Goal: Check status: Check status

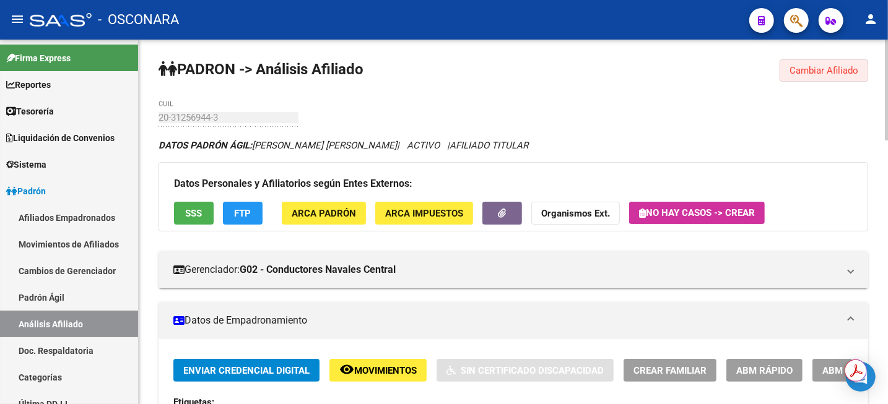
click at [814, 74] on span "Cambiar Afiliado" at bounding box center [824, 70] width 69 height 11
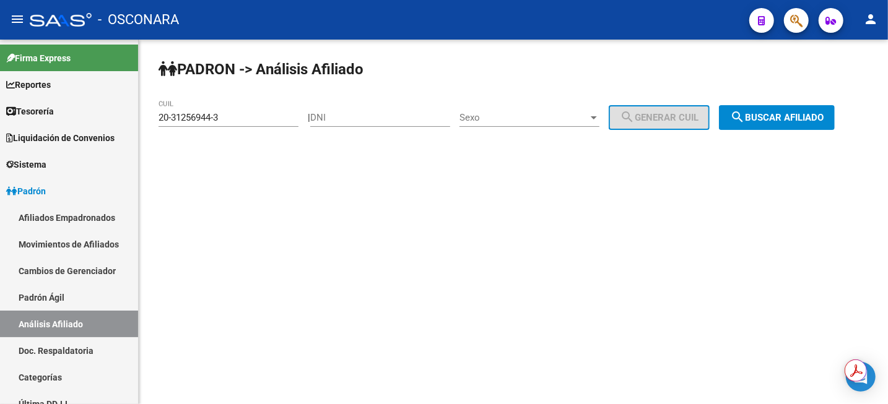
click at [393, 121] on input "DNI" at bounding box center [380, 117] width 140 height 11
paste input "26183704"
type input "26183704"
click at [517, 118] on span "Sexo" at bounding box center [524, 117] width 129 height 11
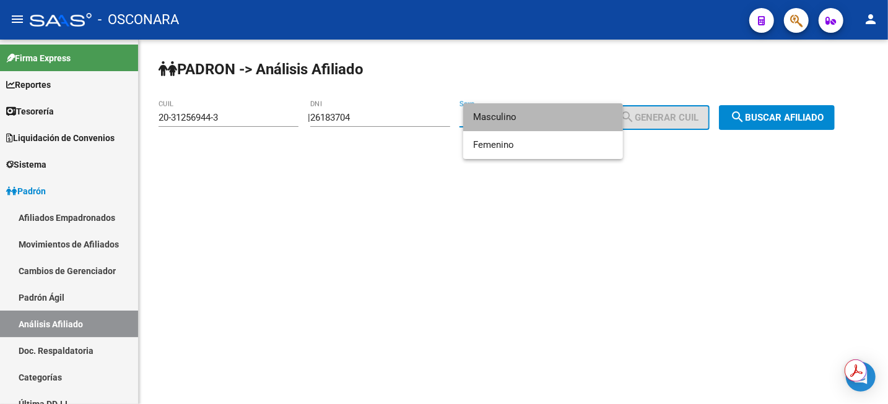
click at [517, 117] on span "Masculino" at bounding box center [543, 117] width 140 height 28
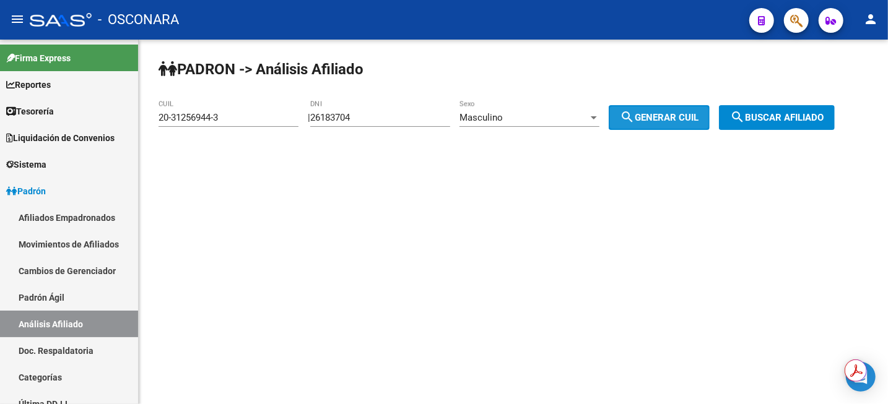
click at [653, 120] on span "search Generar CUIL" at bounding box center [659, 117] width 79 height 11
click at [778, 110] on button "search Buscar afiliado" at bounding box center [777, 117] width 116 height 25
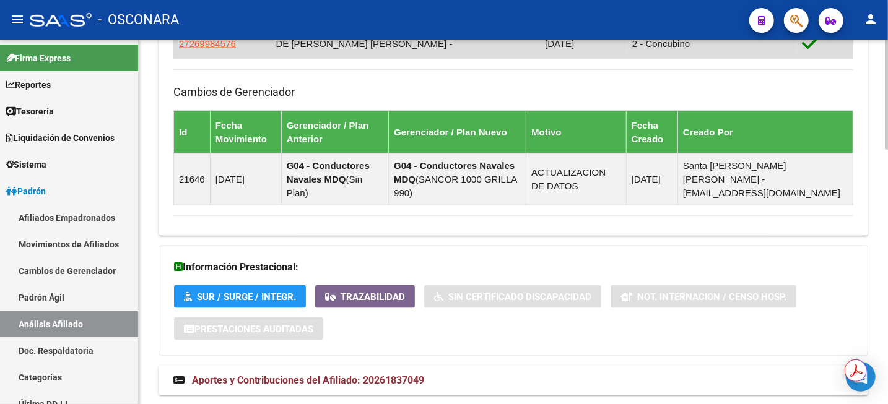
scroll to position [843, 0]
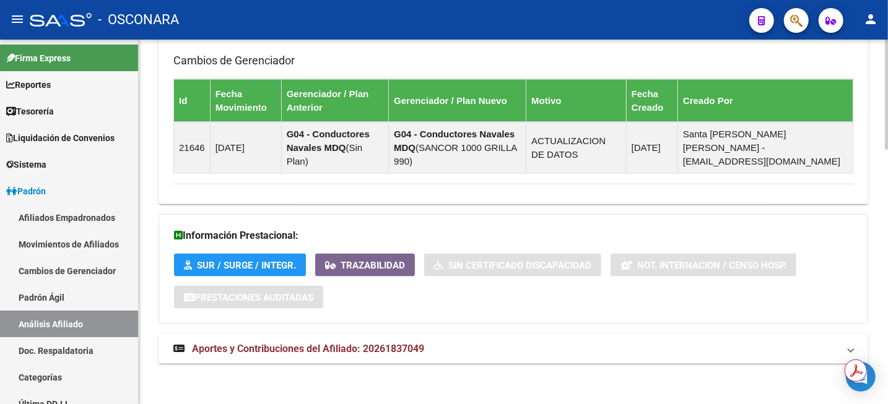
click at [388, 347] on span "Aportes y Contribuciones del Afiliado: 20261837049" at bounding box center [308, 349] width 232 height 12
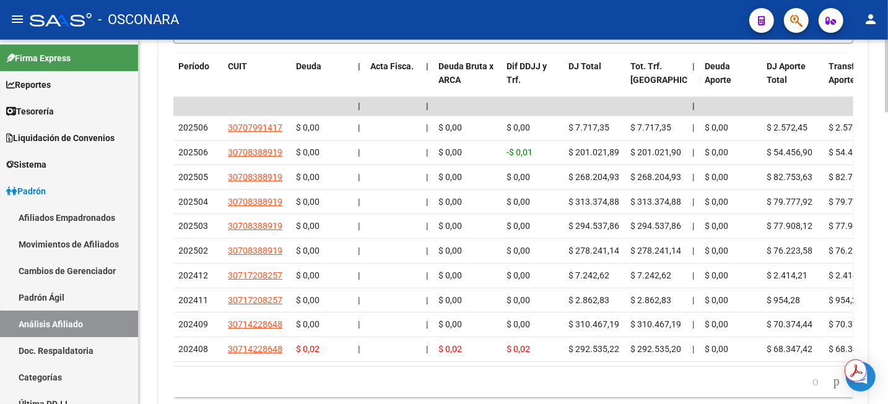
scroll to position [1389, 0]
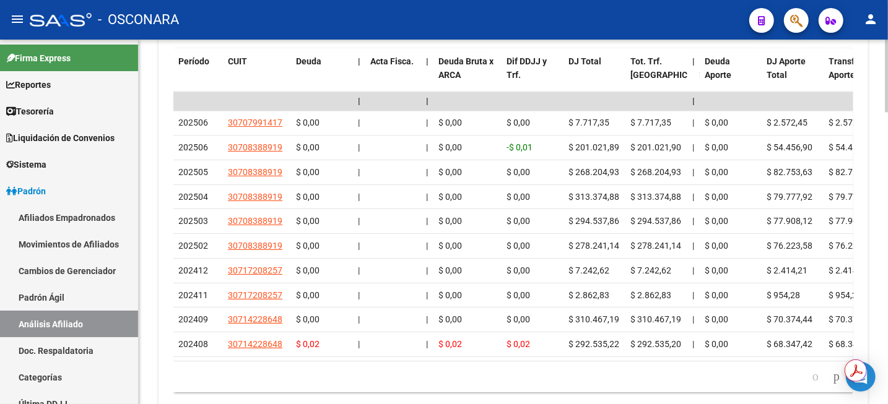
click at [887, 346] on div at bounding box center [886, 355] width 3 height 73
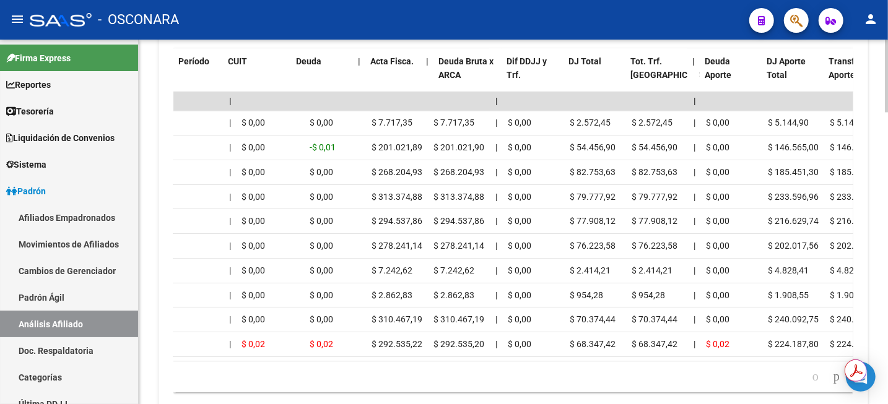
scroll to position [0, 0]
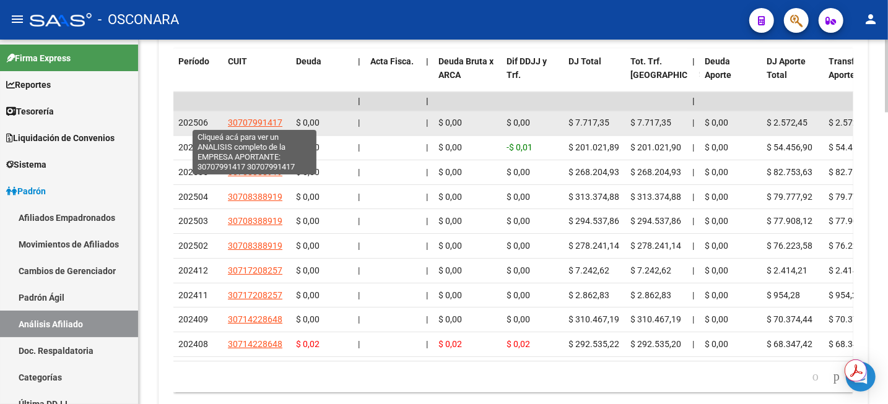
click at [259, 123] on span "30707991417" at bounding box center [255, 123] width 55 height 10
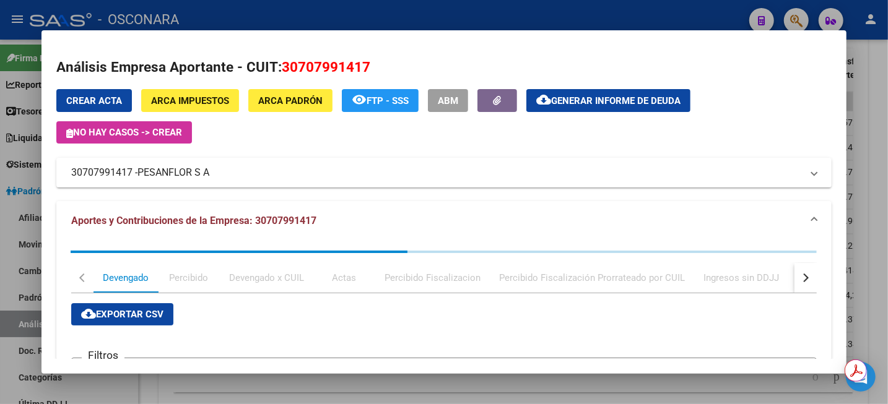
click at [879, 120] on div at bounding box center [444, 202] width 888 height 404
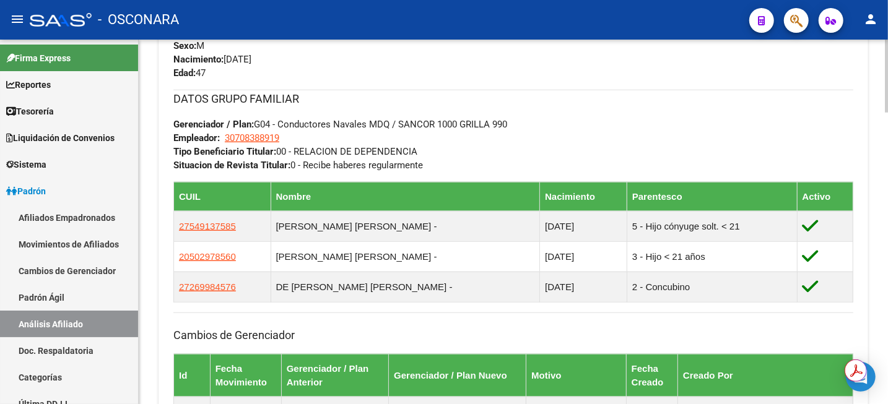
scroll to position [565, 0]
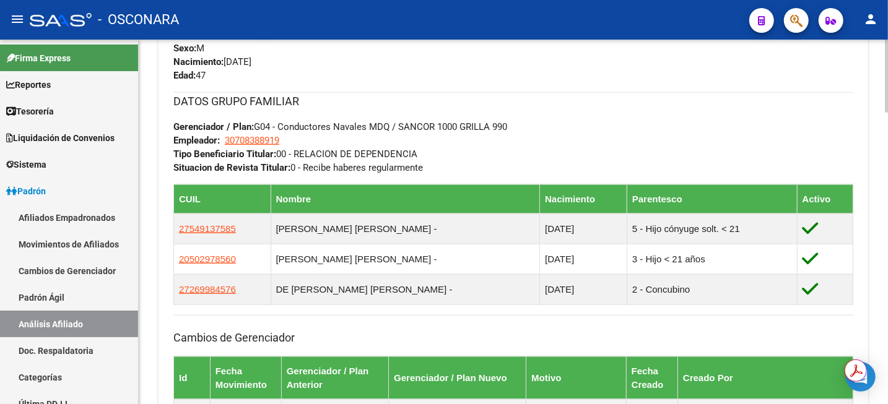
click at [876, 175] on div "PADRON -> Análisis Afiliado Cambiar Afiliado 20-26183704-9 CUIL DATOS PADRÓN ÁG…" at bounding box center [515, 382] width 752 height 1816
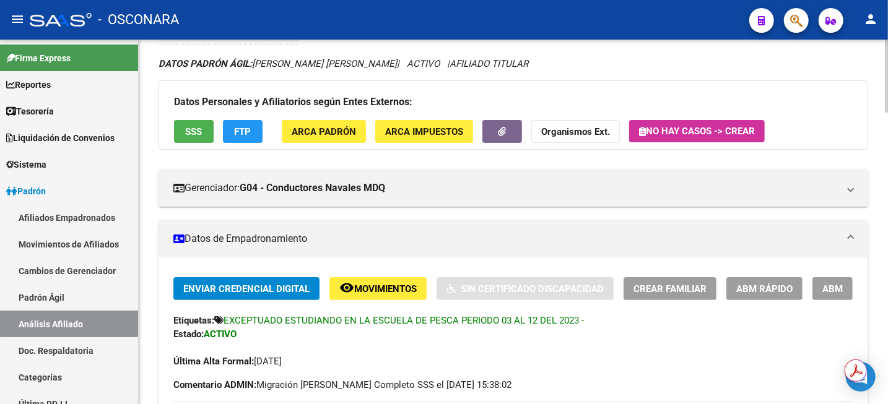
scroll to position [0, 0]
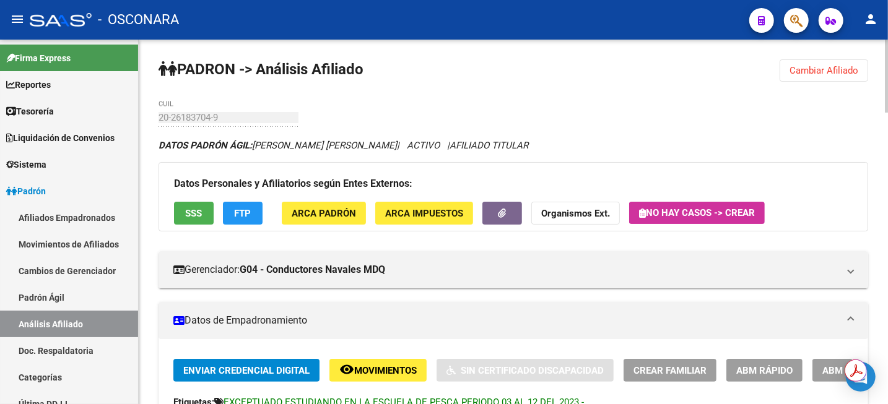
click at [836, 73] on span "Cambiar Afiliado" at bounding box center [824, 70] width 69 height 11
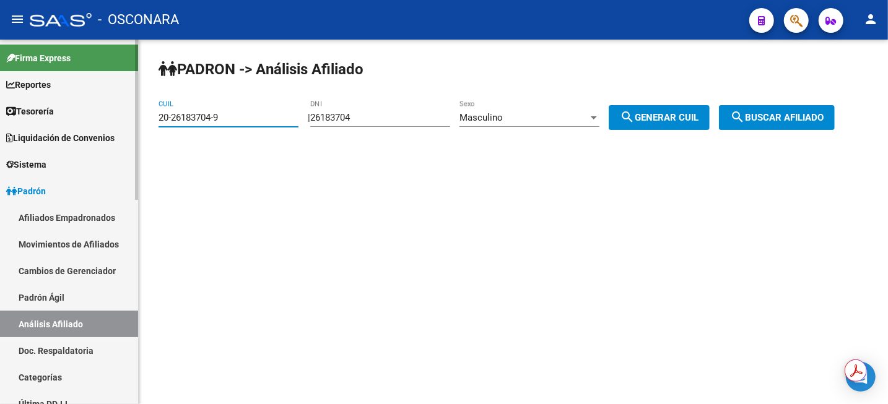
drag, startPoint x: 235, startPoint y: 122, endPoint x: 59, endPoint y: 116, distance: 176.6
click at [79, 116] on mat-sidenav-container "Firma Express Reportes Tablero de Control Ingresos Percibidos Análisis de todos…" at bounding box center [444, 222] width 888 height 365
paste input "5178678-0"
type input "20-25178678-0"
click at [801, 107] on button "search Buscar afiliado" at bounding box center [777, 117] width 116 height 25
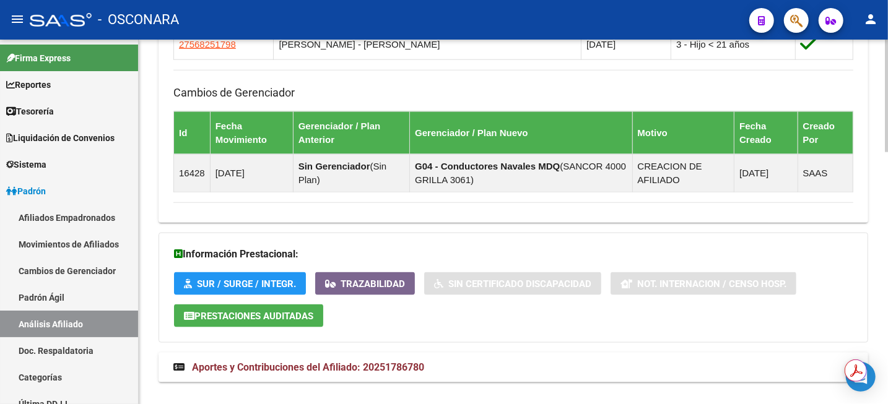
scroll to position [813, 0]
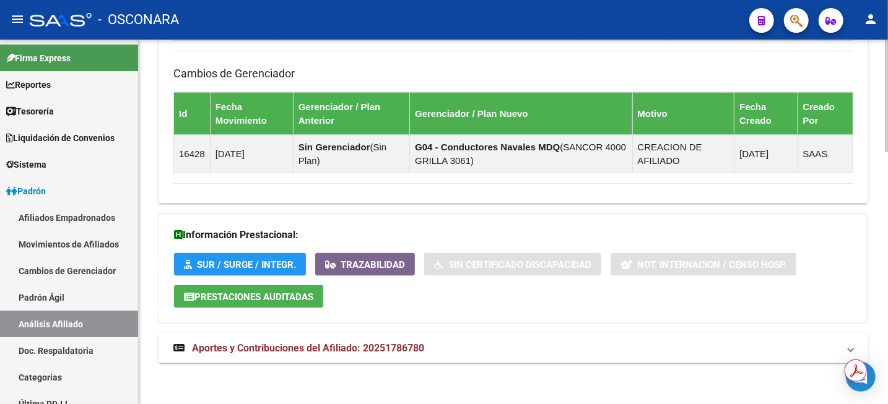
click at [342, 344] on span "Aportes y Contribuciones del Afiliado: 20251786780" at bounding box center [308, 348] width 232 height 12
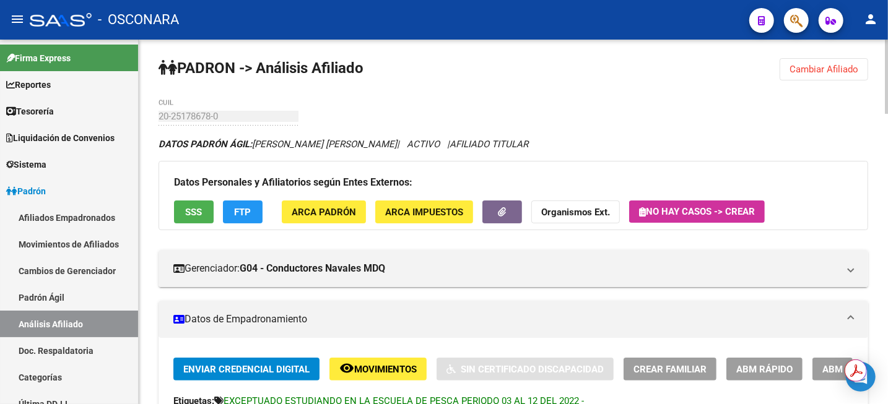
scroll to position [0, 0]
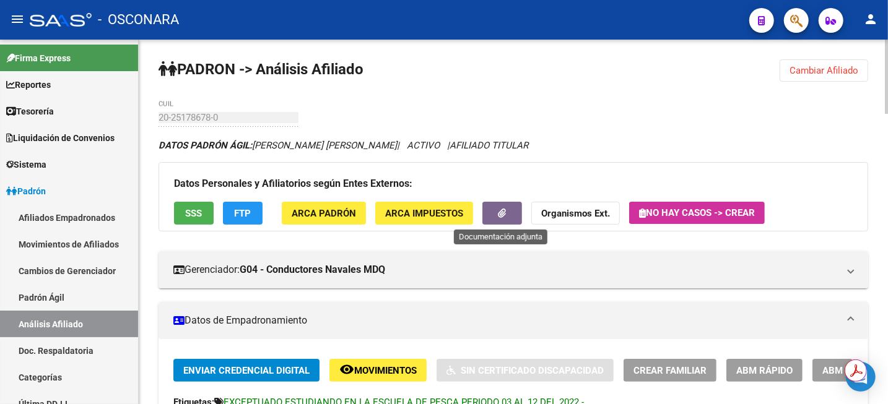
click at [503, 217] on icon "button" at bounding box center [503, 213] width 8 height 9
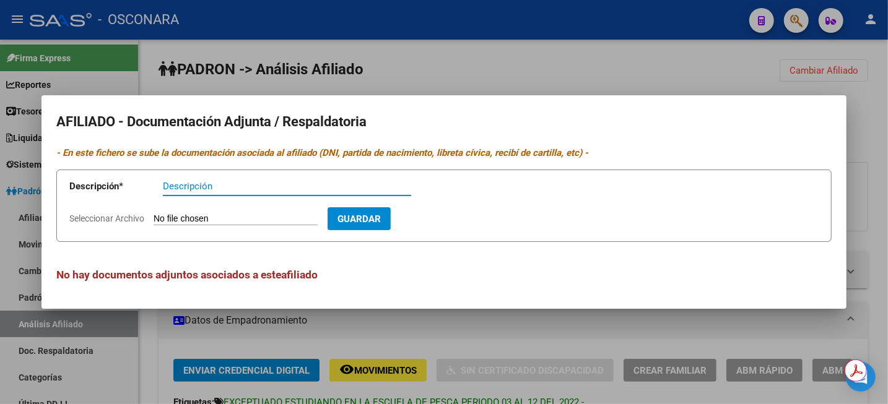
click at [479, 20] on div at bounding box center [444, 202] width 888 height 404
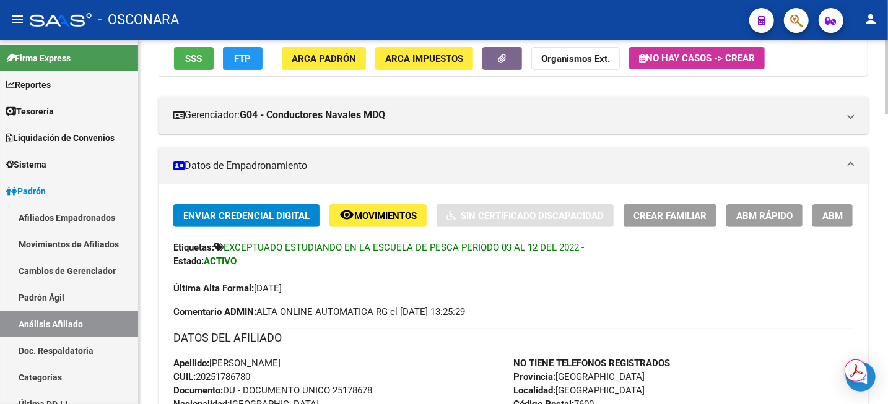
scroll to position [232, 0]
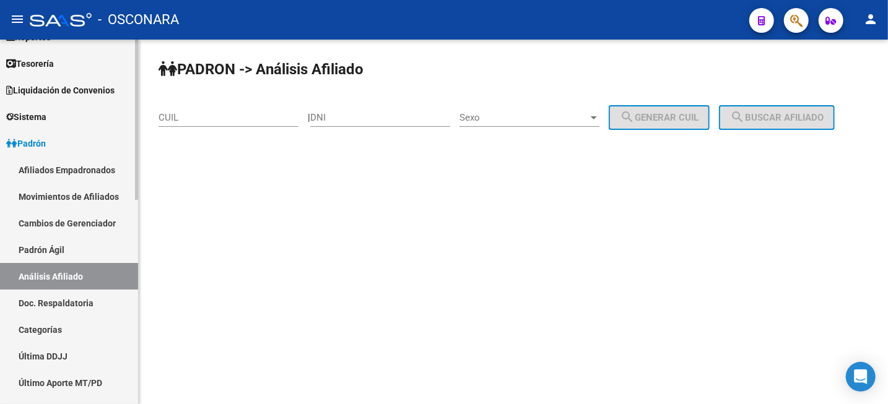
scroll to position [155, 0]
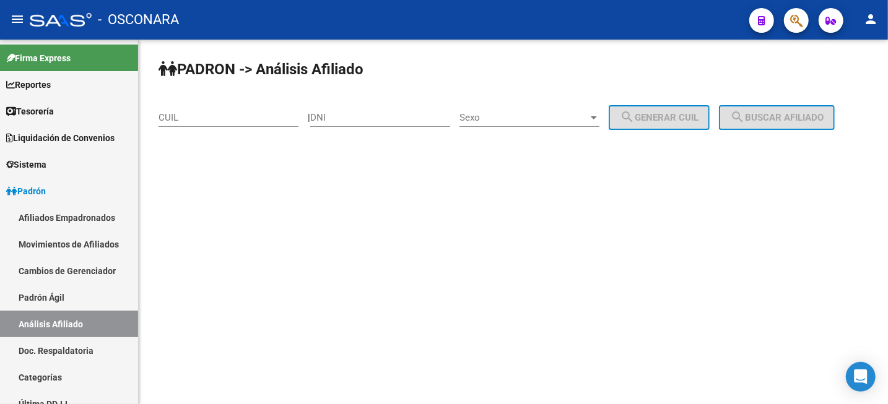
click at [256, 111] on div "CUIL" at bounding box center [229, 113] width 140 height 27
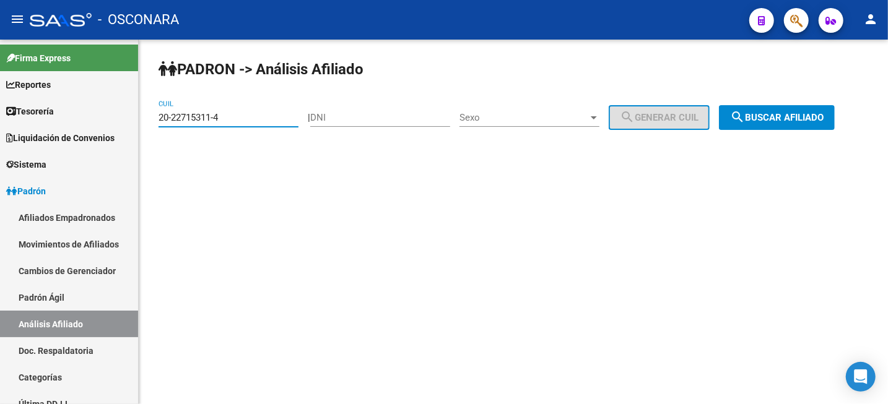
type input "20-22715311-4"
click at [781, 115] on span "search Buscar afiliado" at bounding box center [777, 117] width 94 height 11
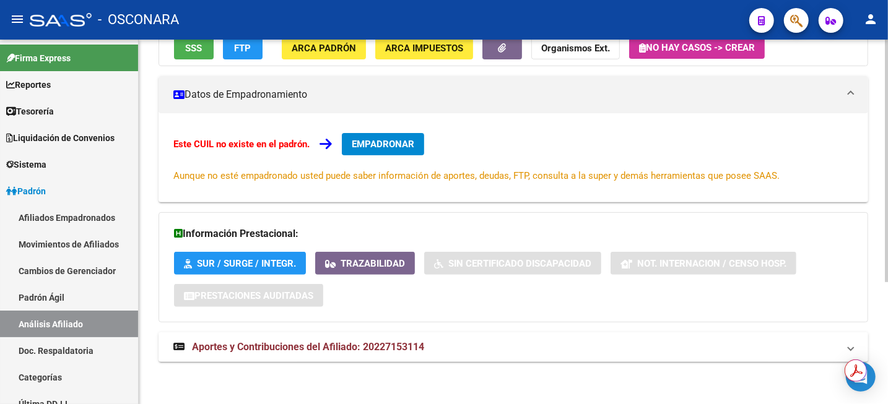
scroll to position [183, 0]
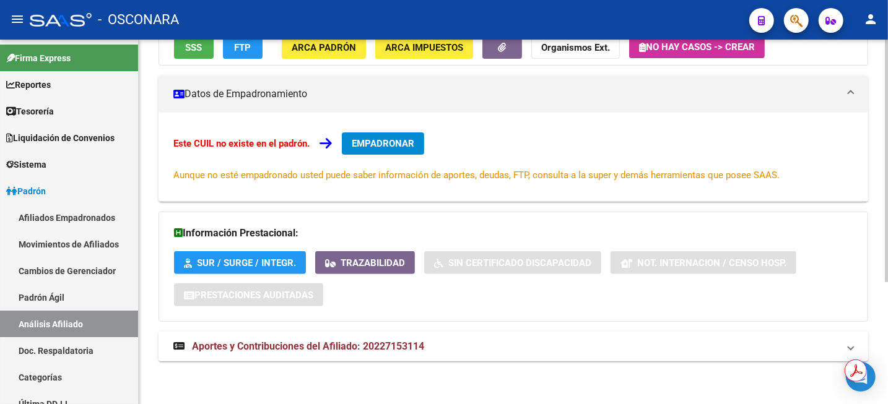
click at [407, 354] on mat-expansion-panel-header "Aportes y Contribuciones del Afiliado: 20227153114" at bounding box center [514, 347] width 710 height 30
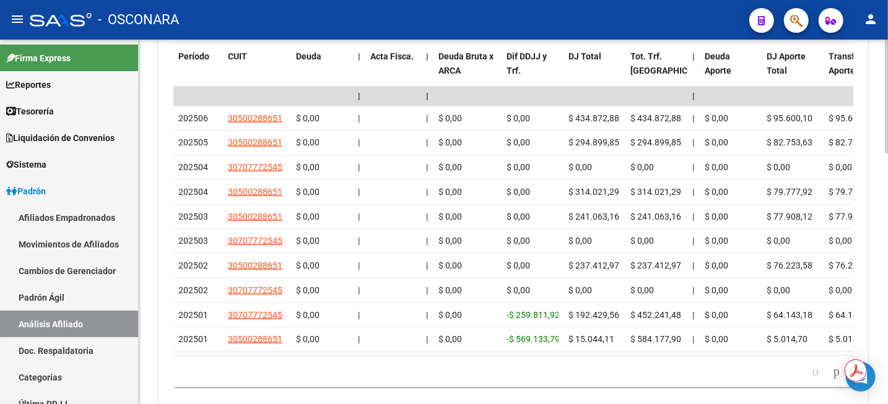
scroll to position [731, 0]
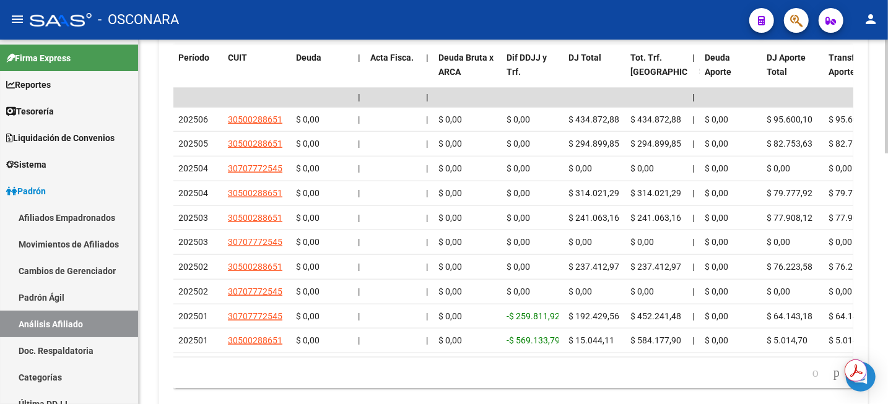
click at [887, 296] on div at bounding box center [886, 329] width 3 height 114
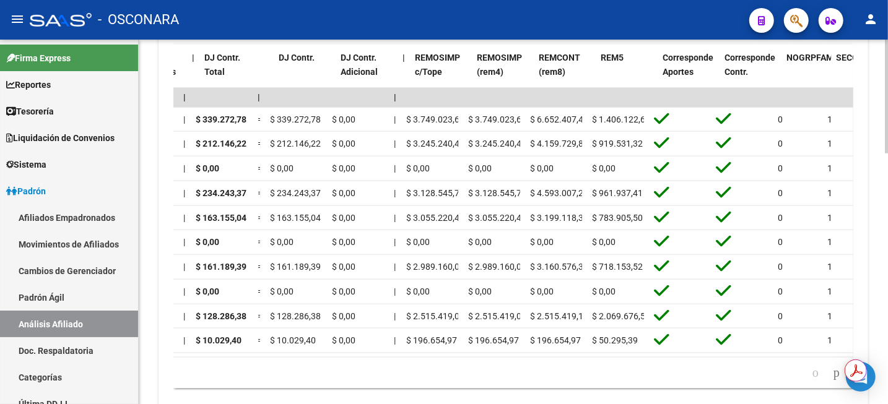
scroll to position [0, 1503]
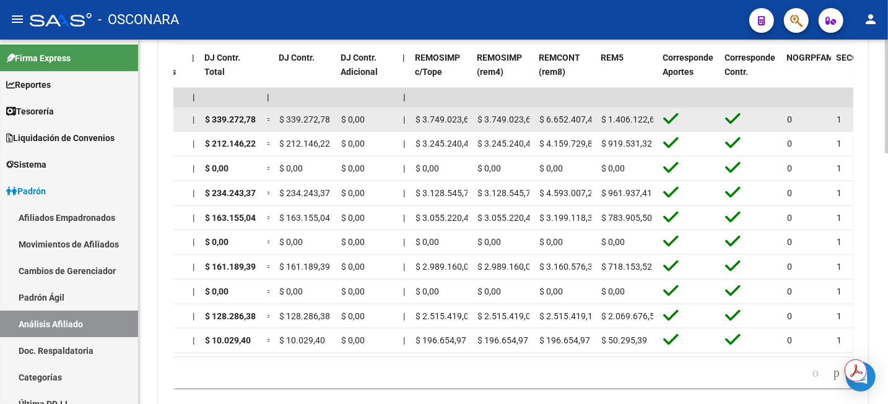
click at [561, 118] on span "$ 6.652.407,44" at bounding box center [568, 120] width 58 height 10
click at [494, 118] on span "$ 3.749.023,65" at bounding box center [507, 120] width 58 height 10
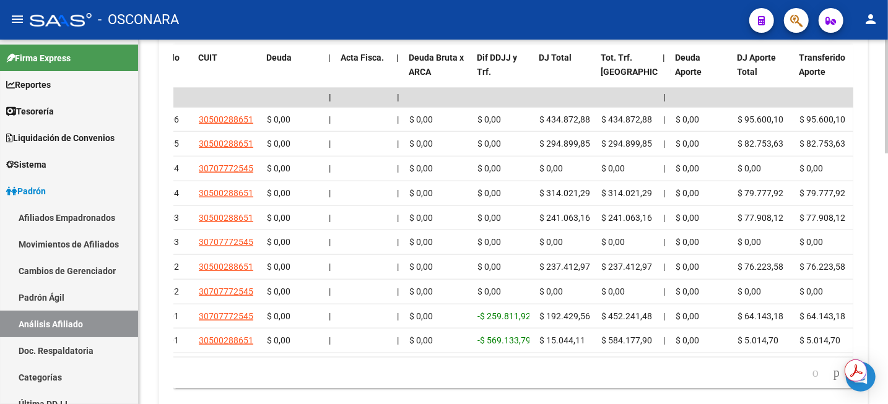
scroll to position [0, 0]
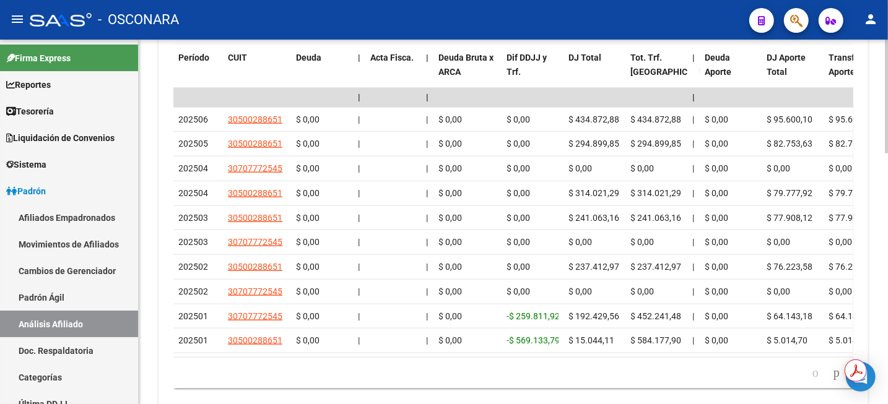
drag, startPoint x: 337, startPoint y: 373, endPoint x: 410, endPoint y: 379, distance: 73.3
click at [473, 377] on div "179.769.313.486.231.570.000.000.000.000.000.000.000.000.000.000.000.000.000.000…" at bounding box center [513, 373] width 680 height 31
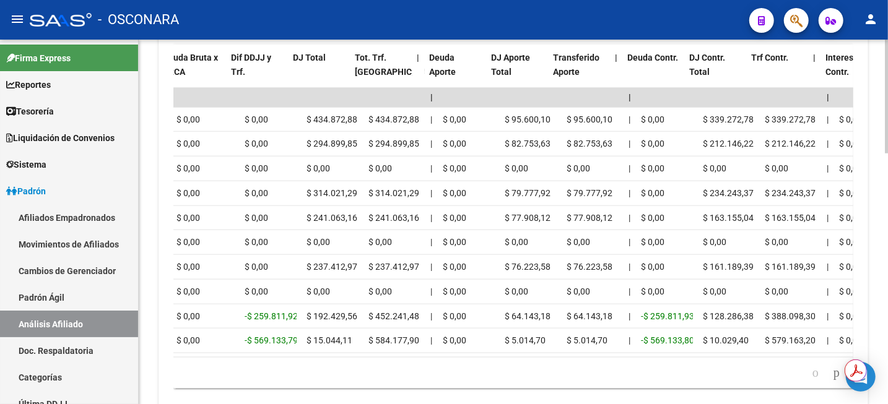
scroll to position [0, 282]
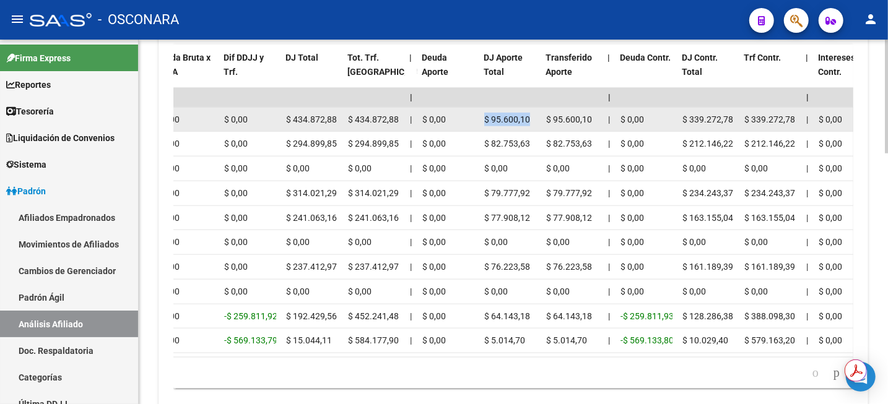
drag, startPoint x: 491, startPoint y: 116, endPoint x: 531, endPoint y: 117, distance: 40.3
click at [531, 117] on datatable-body-cell "$ 95.600,10" at bounding box center [510, 120] width 62 height 24
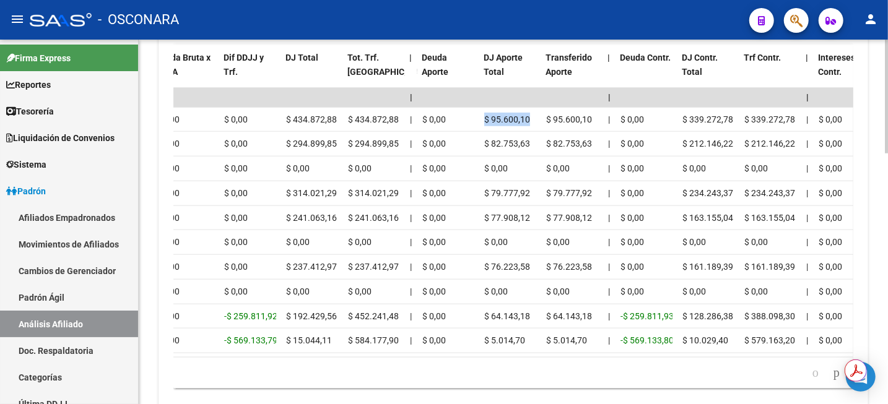
scroll to position [0, 266]
